Goal: Task Accomplishment & Management: Use online tool/utility

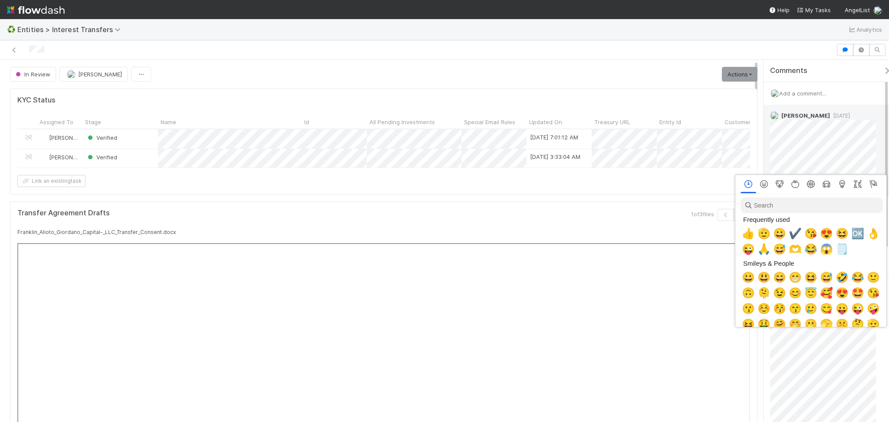
scroll to position [0, 5]
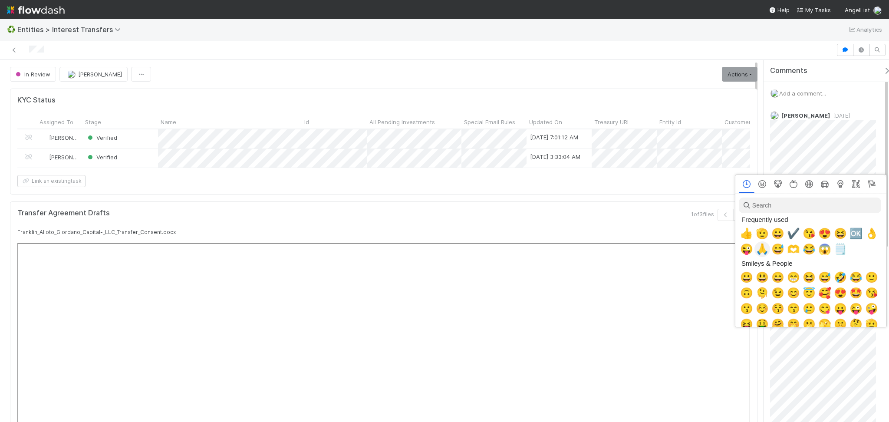
click at [606, 246] on span "🙏" at bounding box center [762, 249] width 13 height 12
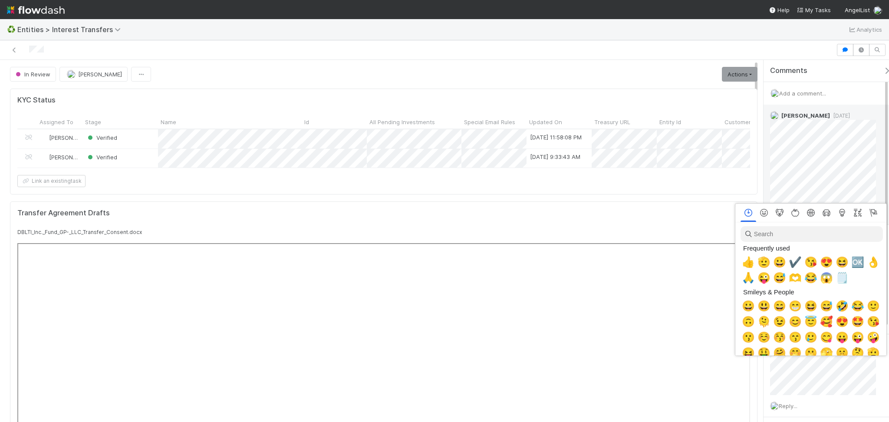
scroll to position [0, 5]
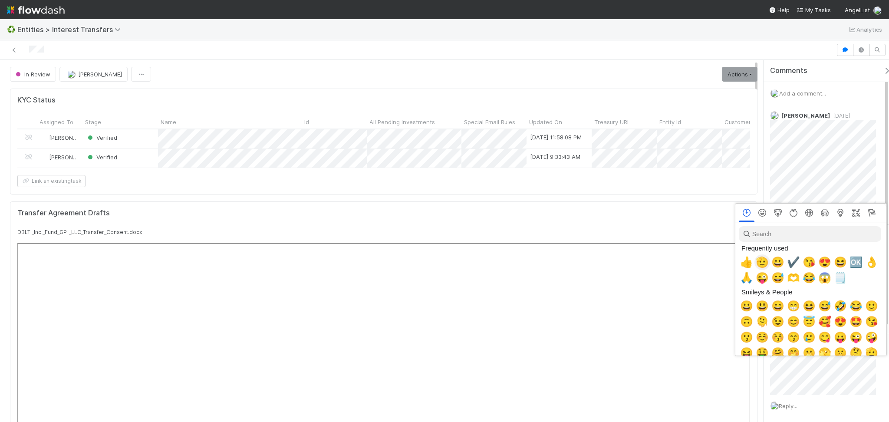
click at [763, 261] on span "🫡" at bounding box center [762, 262] width 13 height 12
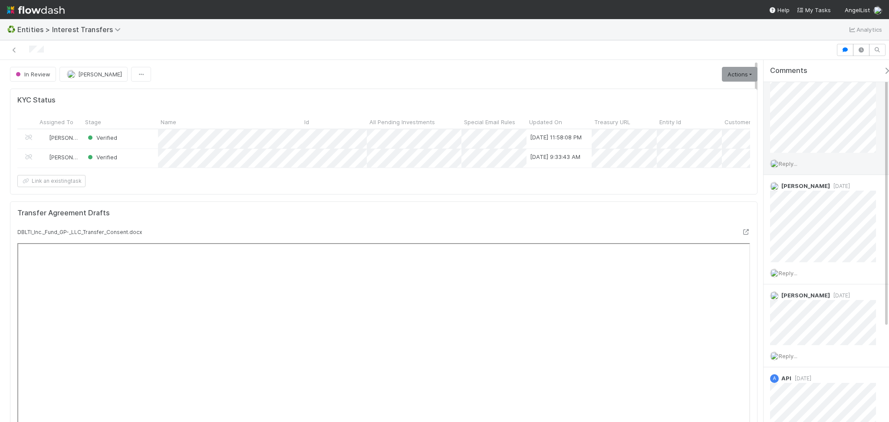
scroll to position [0, 0]
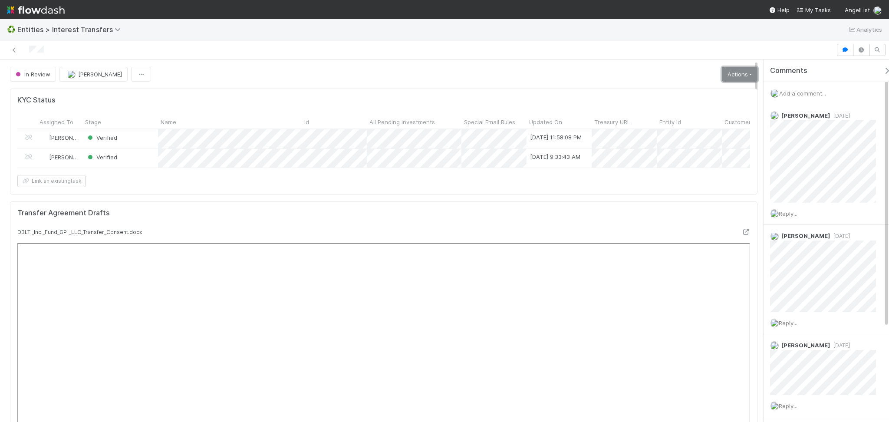
click at [743, 71] on link "Actions" at bounding box center [740, 74] width 36 height 15
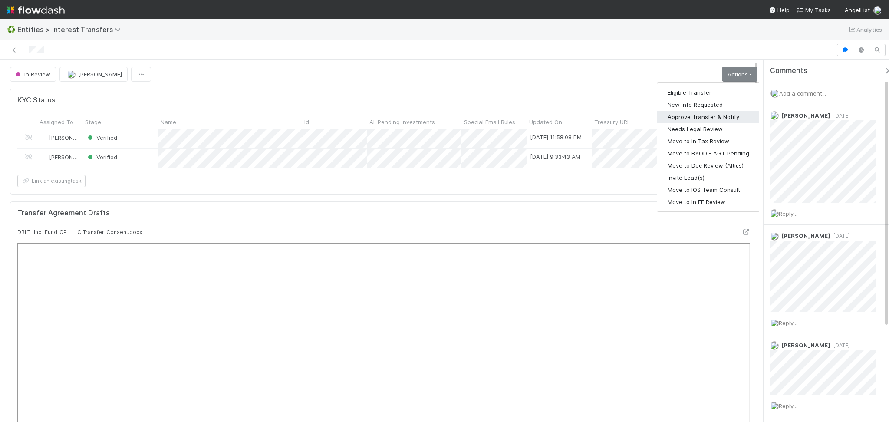
click at [709, 117] on button "Approve Transfer & Notify" at bounding box center [708, 117] width 102 height 12
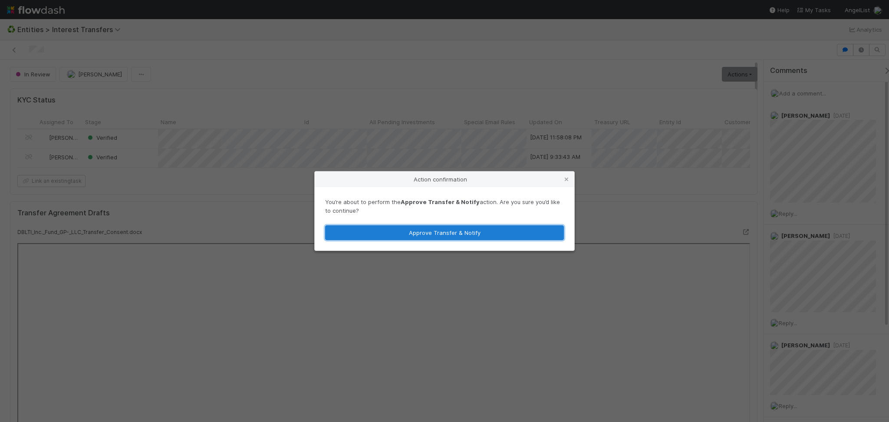
click at [468, 233] on button "Approve Transfer & Notify" at bounding box center [444, 232] width 239 height 15
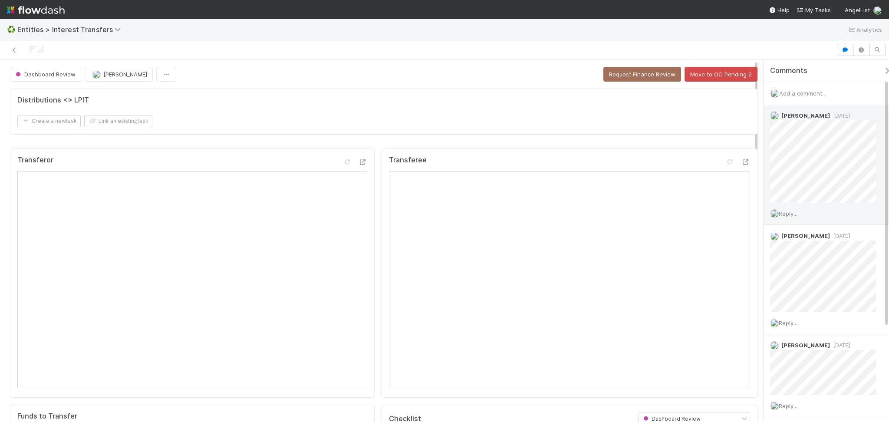
click at [790, 216] on span "Reply..." at bounding box center [788, 213] width 19 height 7
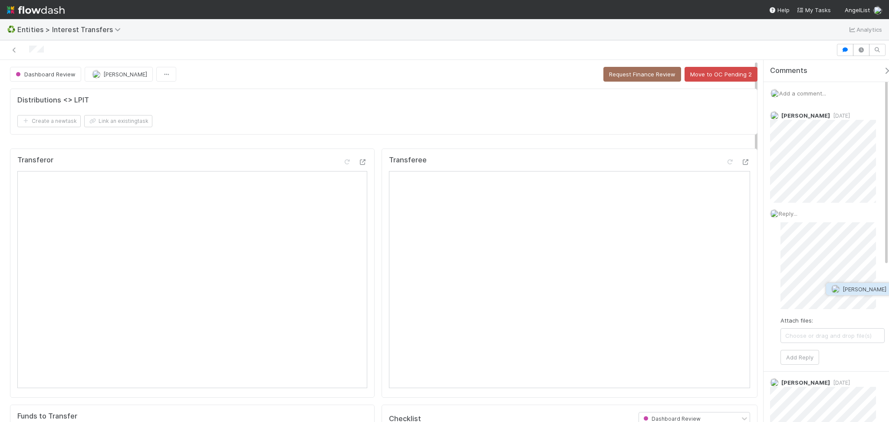
click at [848, 291] on span "Linda Ortiz" at bounding box center [865, 289] width 44 height 7
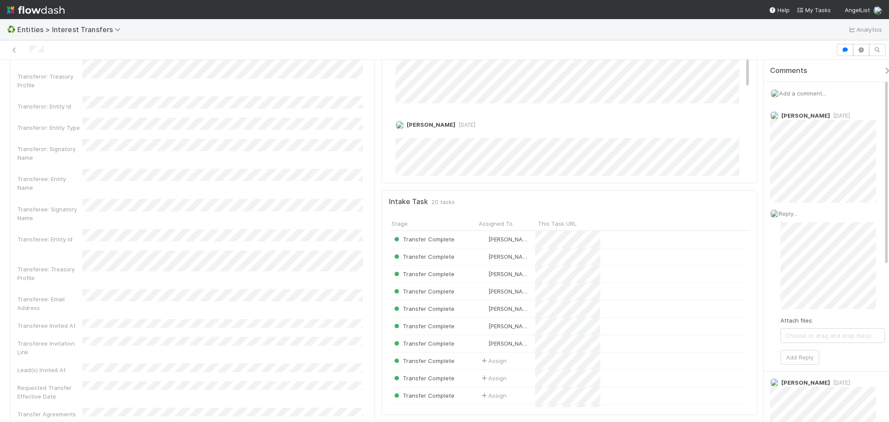
scroll to position [753, 0]
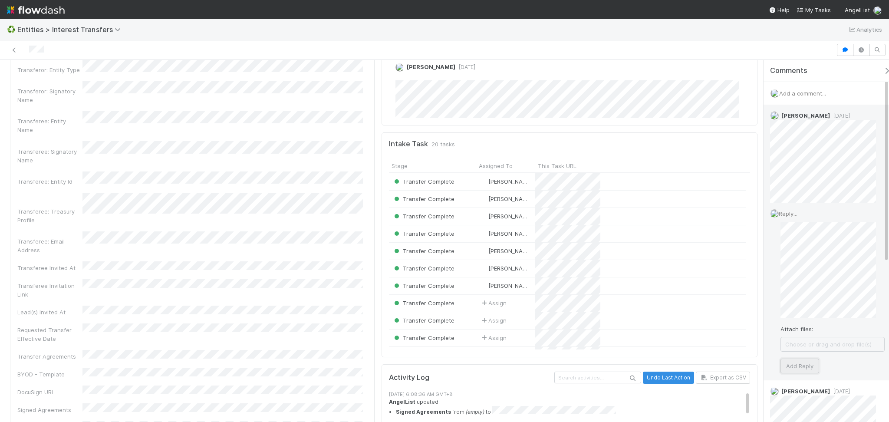
click at [804, 366] on button "Add Reply" at bounding box center [800, 366] width 39 height 15
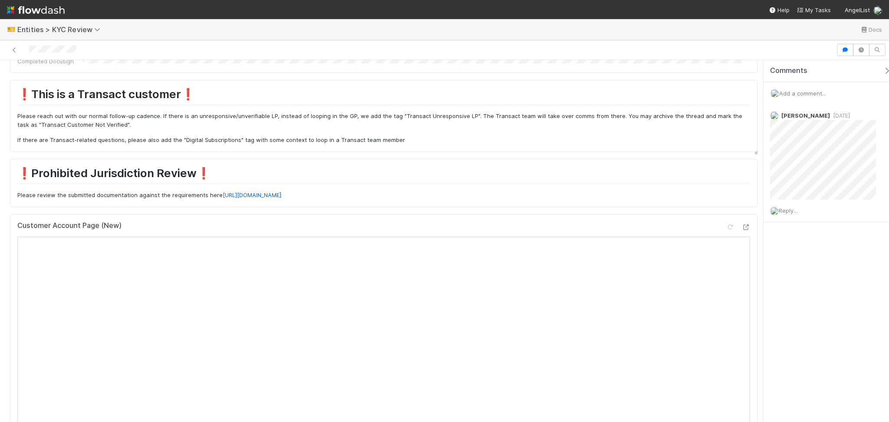
scroll to position [289, 0]
click at [726, 221] on div at bounding box center [730, 225] width 9 height 9
click at [741, 213] on div "Customer Account Page (New) Open in New Tab" at bounding box center [384, 403] width 748 height 380
click at [742, 223] on icon at bounding box center [746, 226] width 9 height 6
click at [726, 223] on icon at bounding box center [730, 226] width 9 height 6
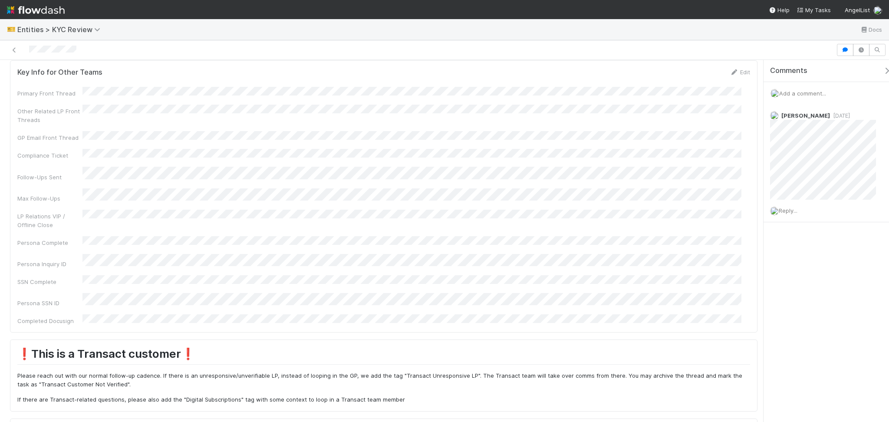
scroll to position [0, 0]
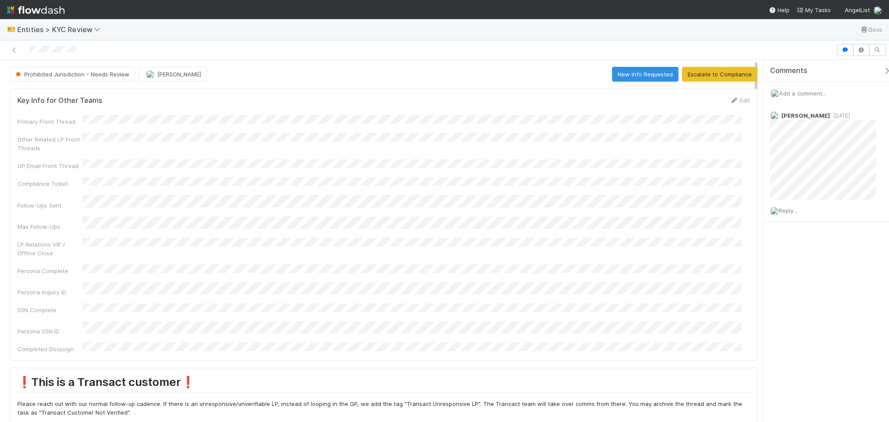
click at [819, 111] on div "Mike O'Halloran 2 days ago" at bounding box center [828, 152] width 128 height 95
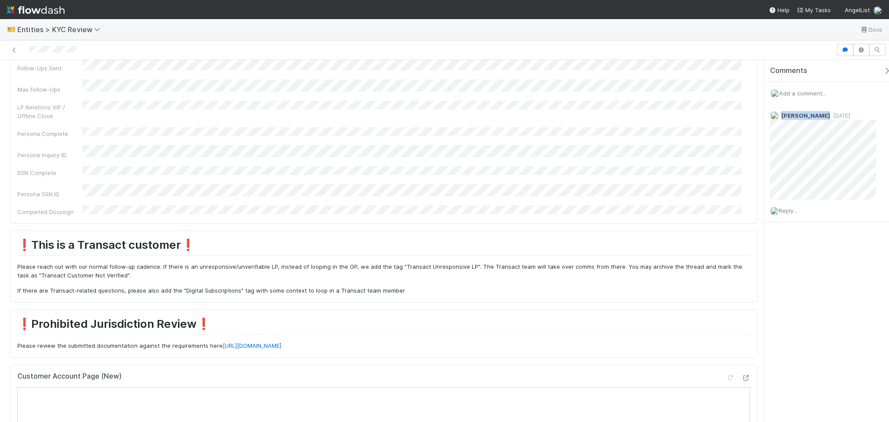
scroll to position [231, 0]
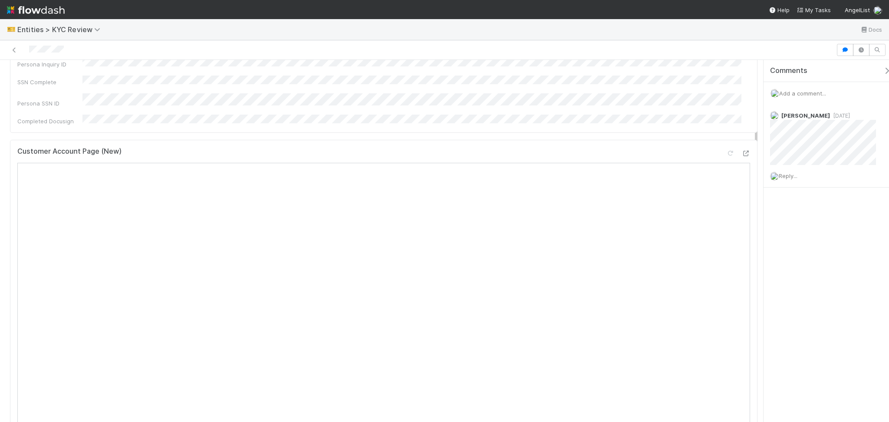
scroll to position [405, 0]
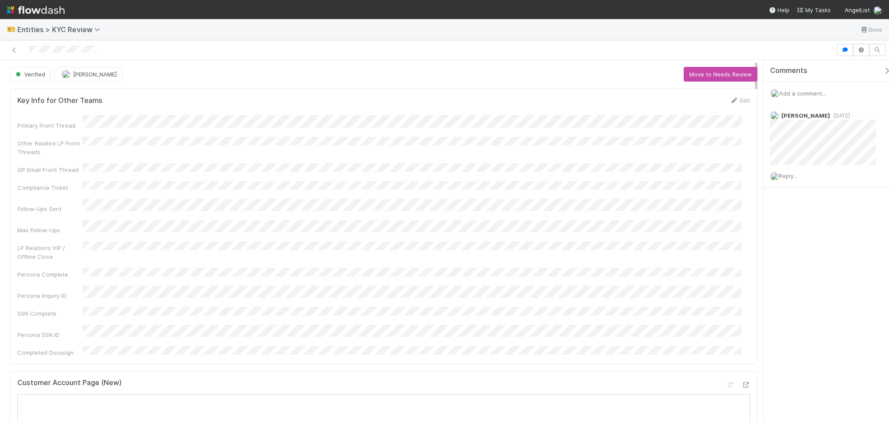
drag, startPoint x: 878, startPoint y: 113, endPoint x: 505, endPoint y: 74, distance: 375.1
click at [879, 113] on icon at bounding box center [883, 116] width 9 height 6
